Goal: Find specific page/section: Find specific page/section

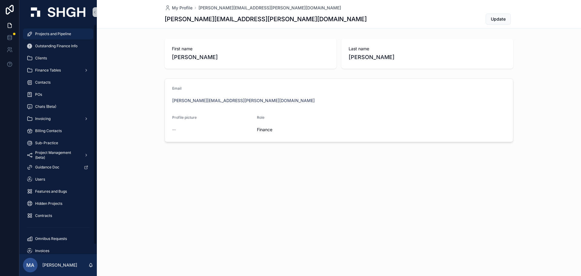
click at [58, 33] on span "Projects and Pipeline" at bounding box center [53, 33] width 36 height 5
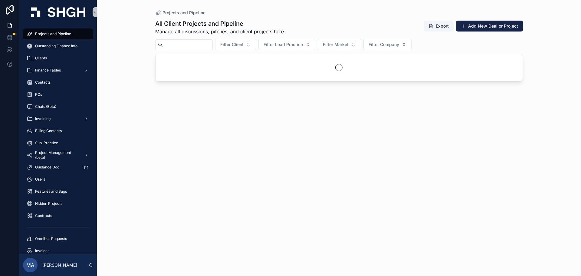
click at [203, 42] on input "scrollable content" at bounding box center [188, 45] width 50 height 8
type input "****"
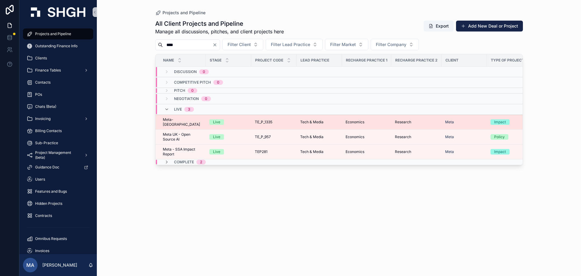
click at [268, 121] on span "TE_P_1335" at bounding box center [264, 122] width 18 height 5
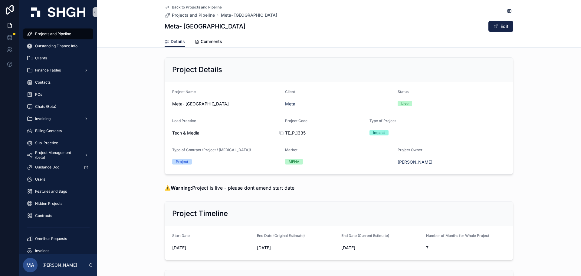
drag, startPoint x: 308, startPoint y: 133, endPoint x: 301, endPoint y: 131, distance: 7.6
click at [307, 133] on span "TE_P_1335" at bounding box center [325, 133] width 80 height 6
click at [280, 131] on icon "scrollable content" at bounding box center [281, 132] width 5 height 5
